Goal: Task Accomplishment & Management: Manage account settings

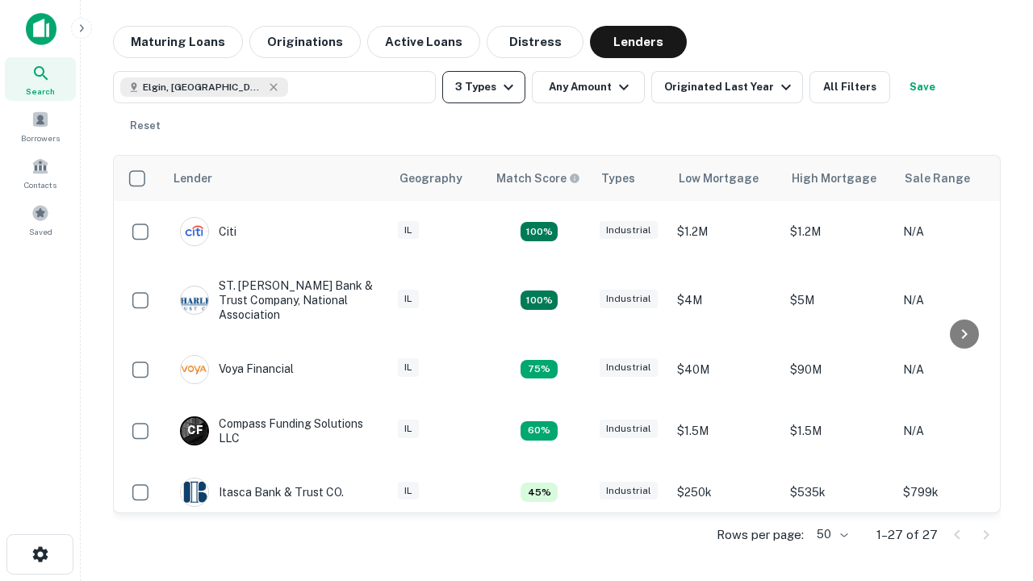
click at [484, 87] on button "3 Types" at bounding box center [483, 87] width 83 height 32
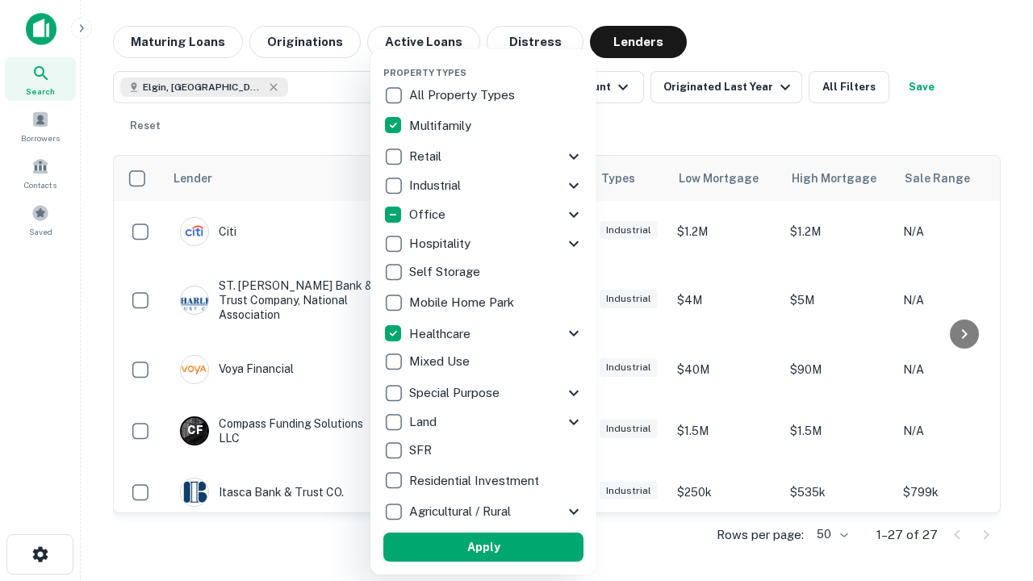
click at [484, 547] on button "Apply" at bounding box center [483, 547] width 200 height 29
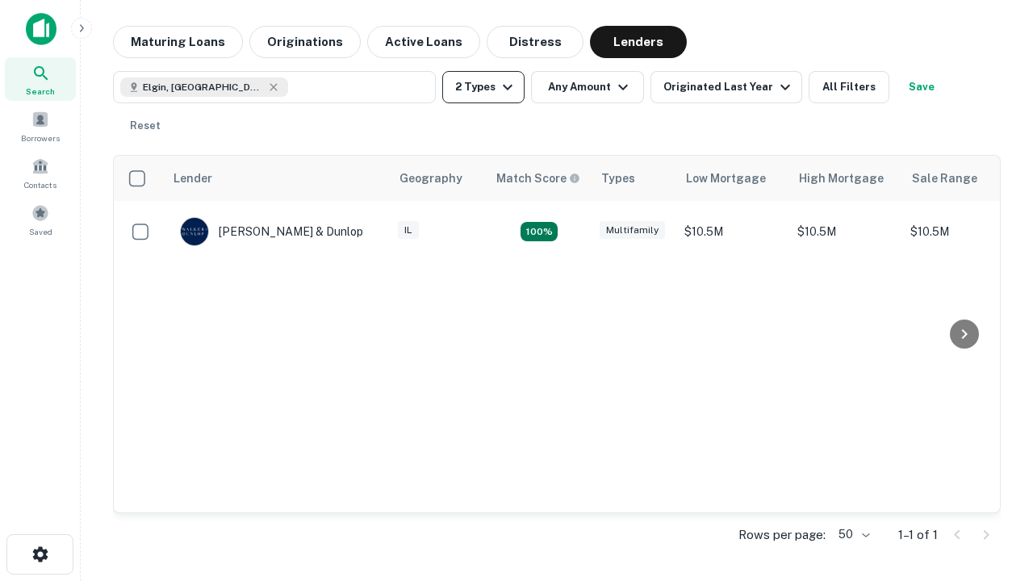
click at [484, 87] on button "2 Types" at bounding box center [483, 87] width 82 height 32
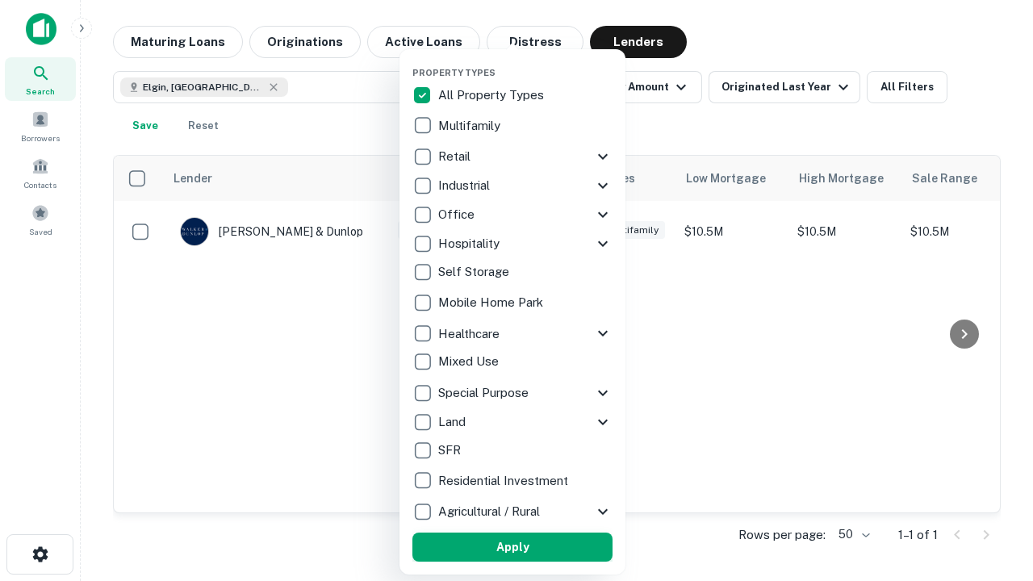
click at [513, 547] on button "Apply" at bounding box center [512, 547] width 200 height 29
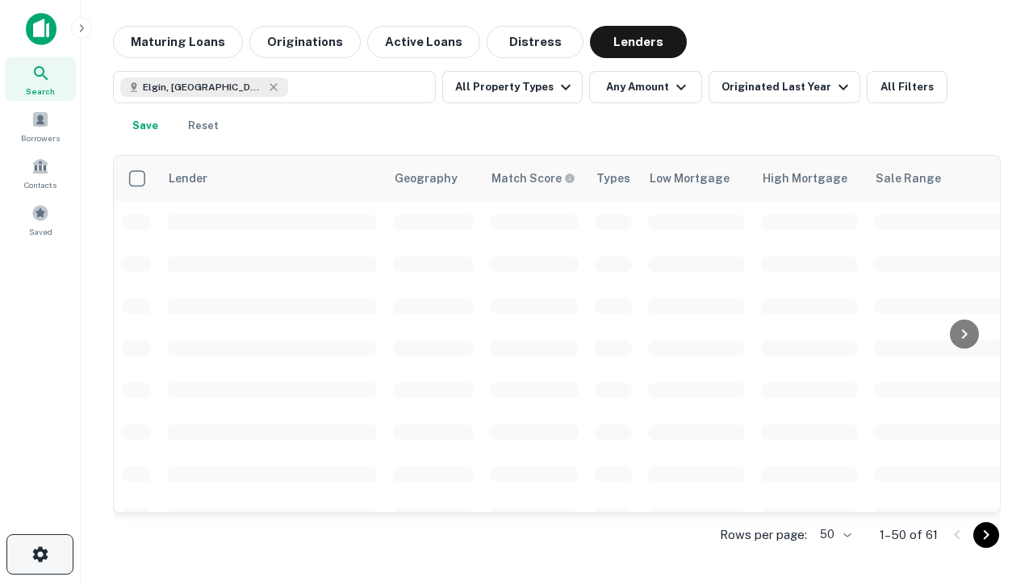
click at [40, 555] on icon "button" at bounding box center [40, 554] width 19 height 19
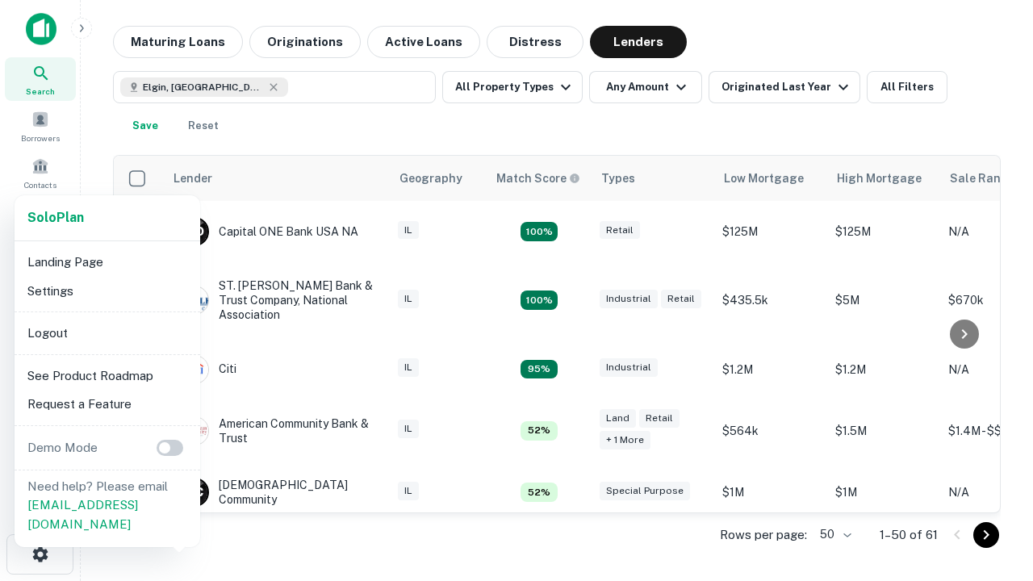
click at [107, 333] on li "Logout" at bounding box center [107, 333] width 173 height 29
